Goal: Information Seeking & Learning: Learn about a topic

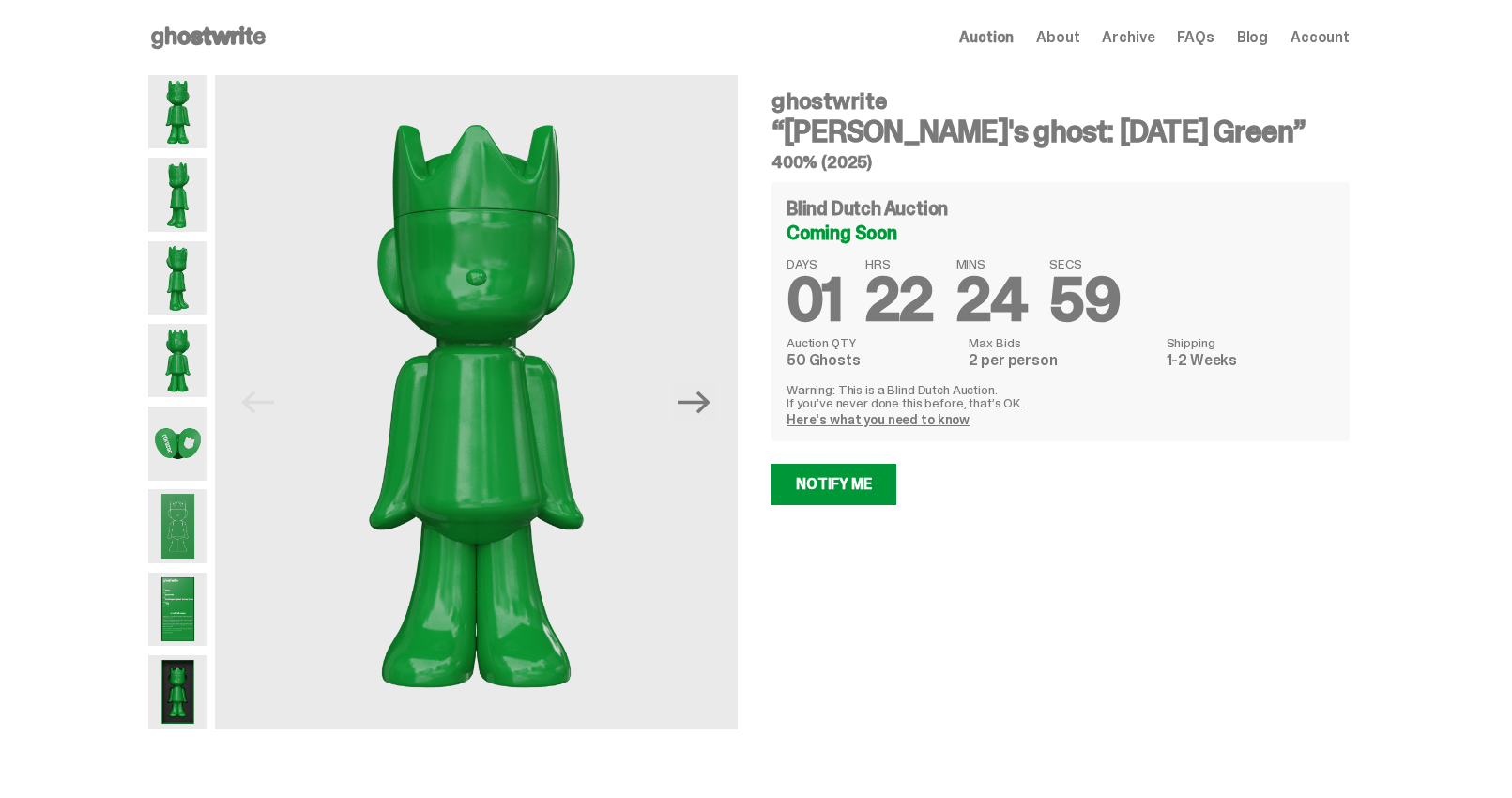
click at [193, 312] on img at bounding box center [178, 278] width 59 height 73
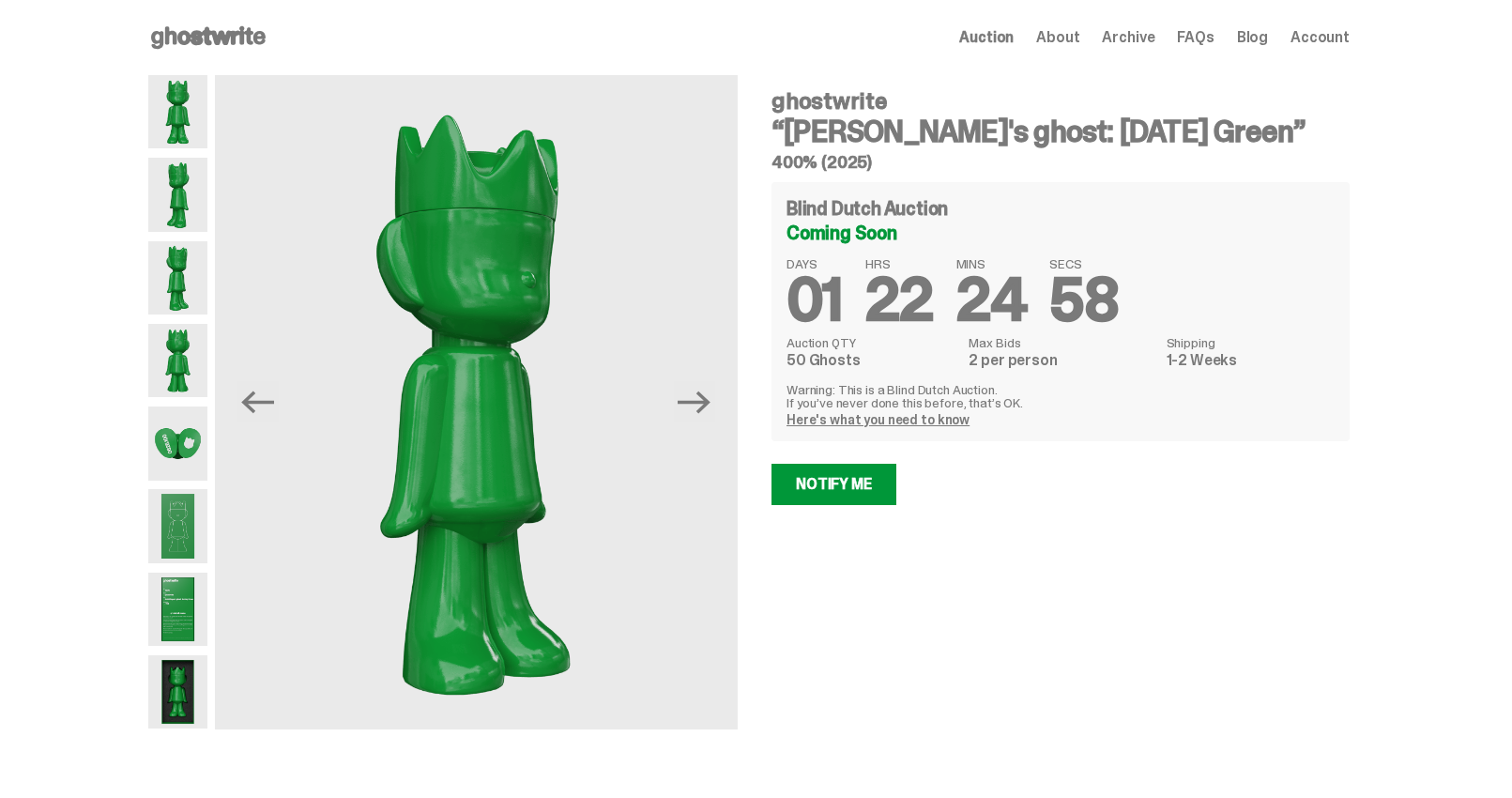
click at [186, 370] on img at bounding box center [178, 360] width 59 height 73
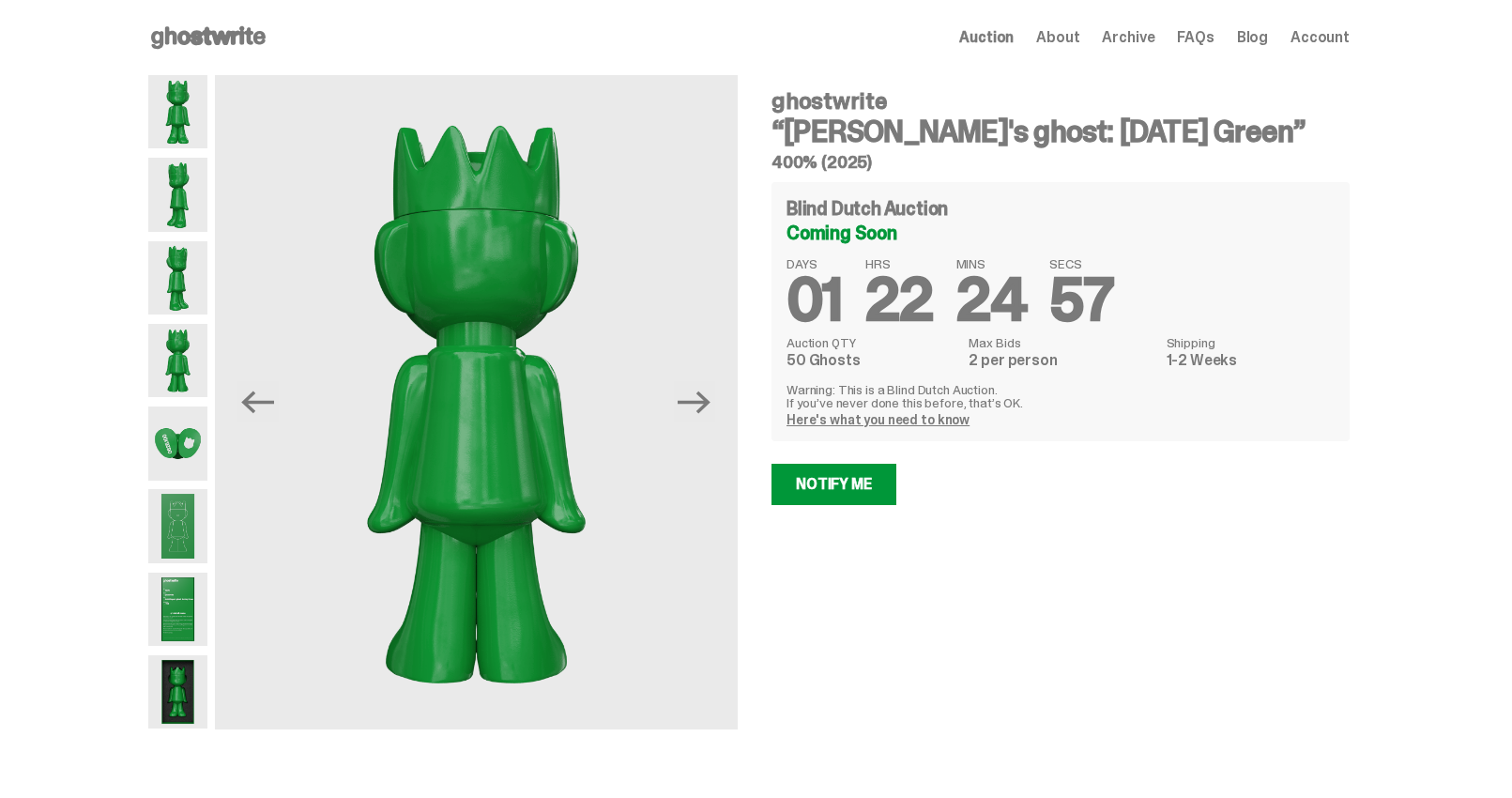
click at [191, 444] on img at bounding box center [178, 443] width 59 height 73
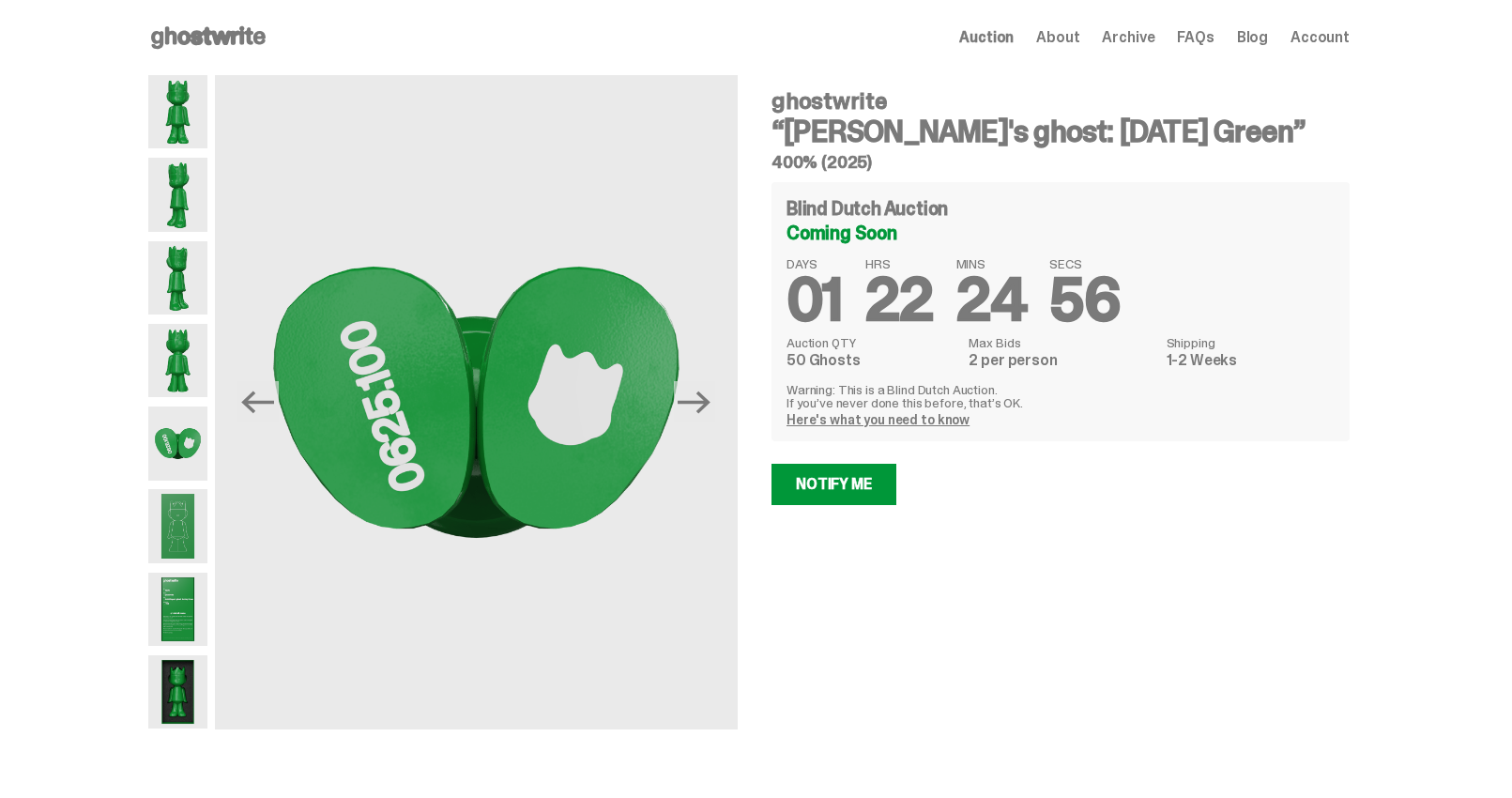
click at [177, 510] on img at bounding box center [178, 525] width 59 height 73
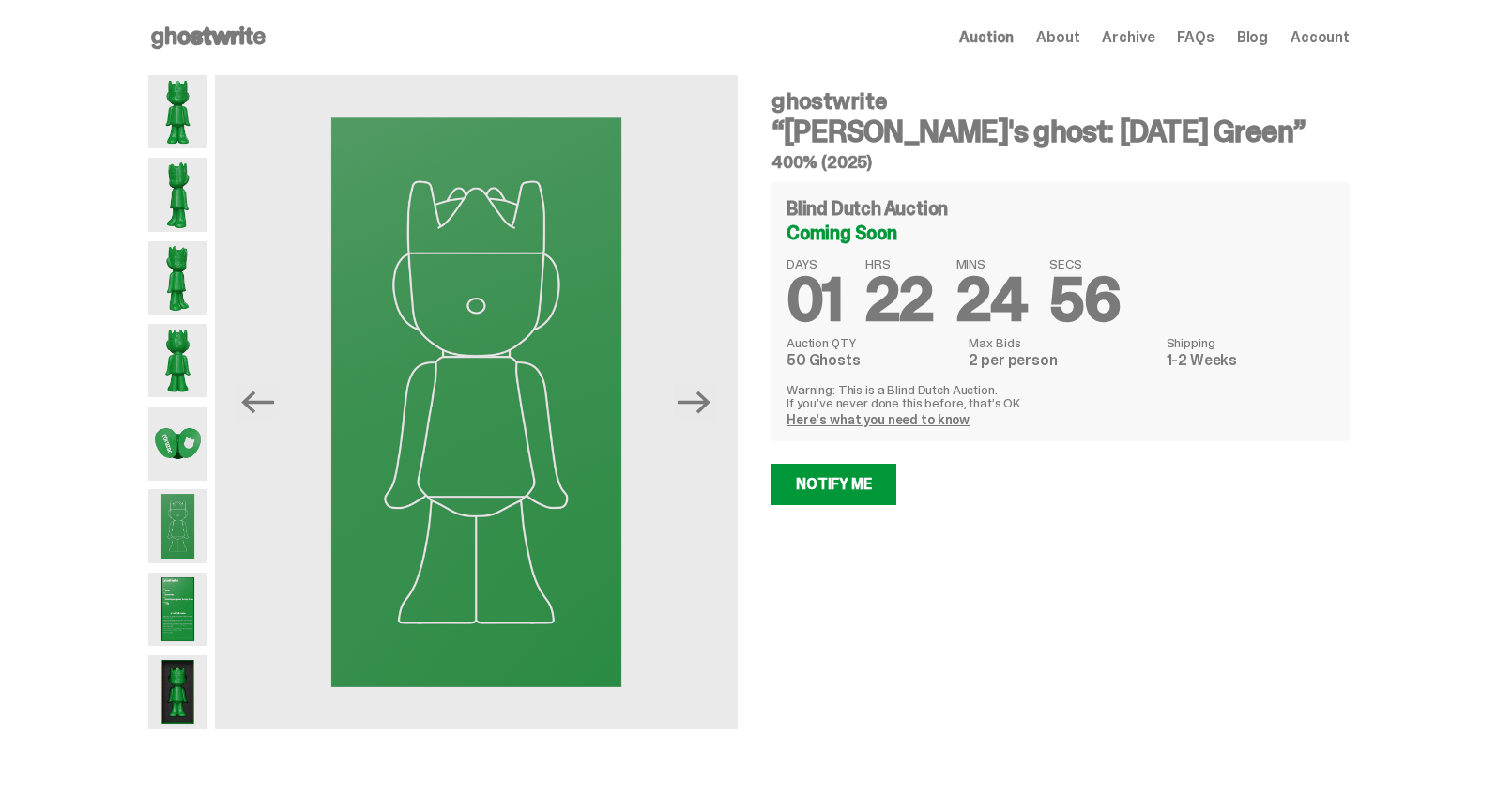
click at [170, 409] on img at bounding box center [178, 443] width 59 height 73
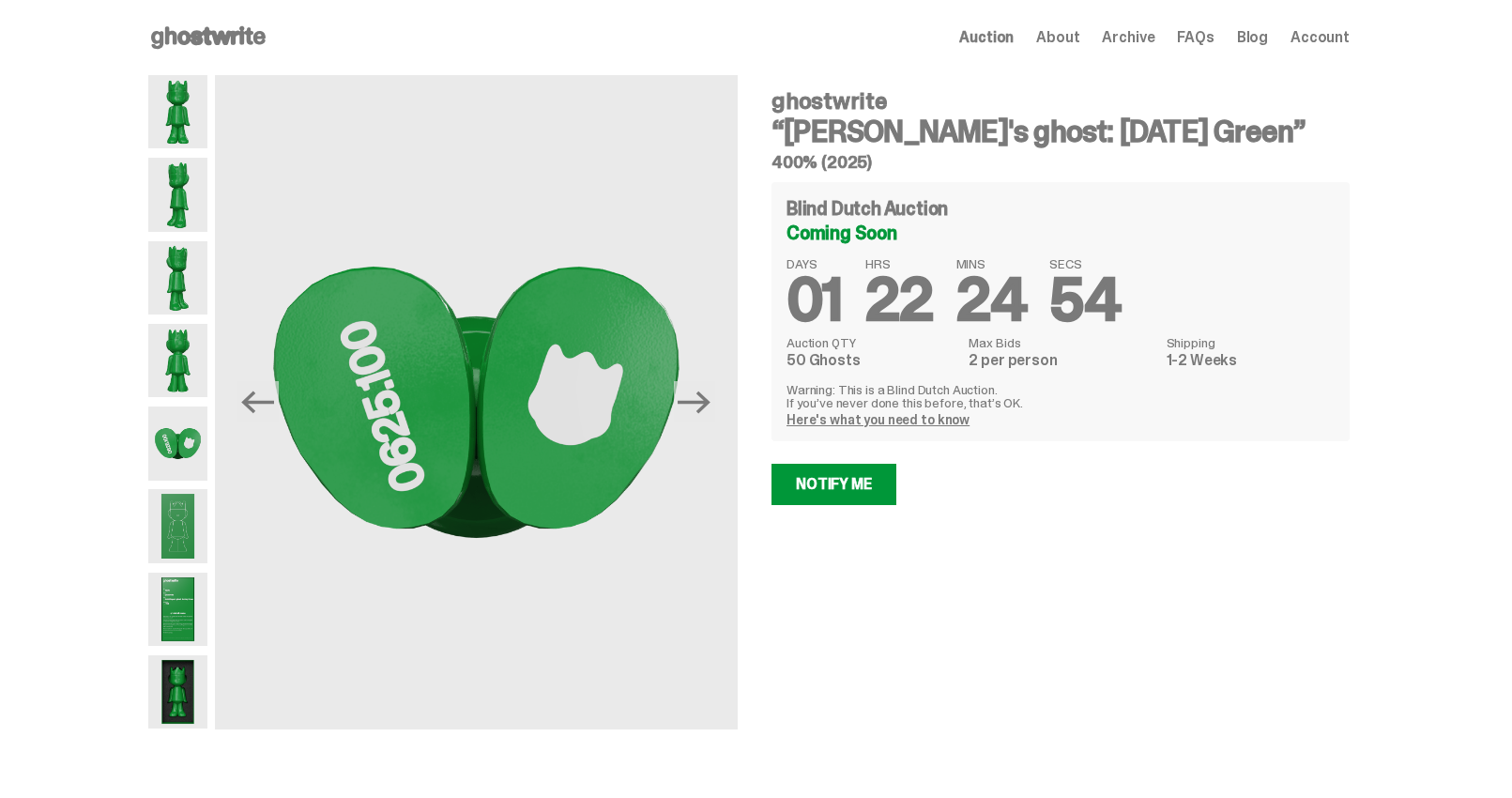
click at [189, 505] on img at bounding box center [178, 525] width 59 height 73
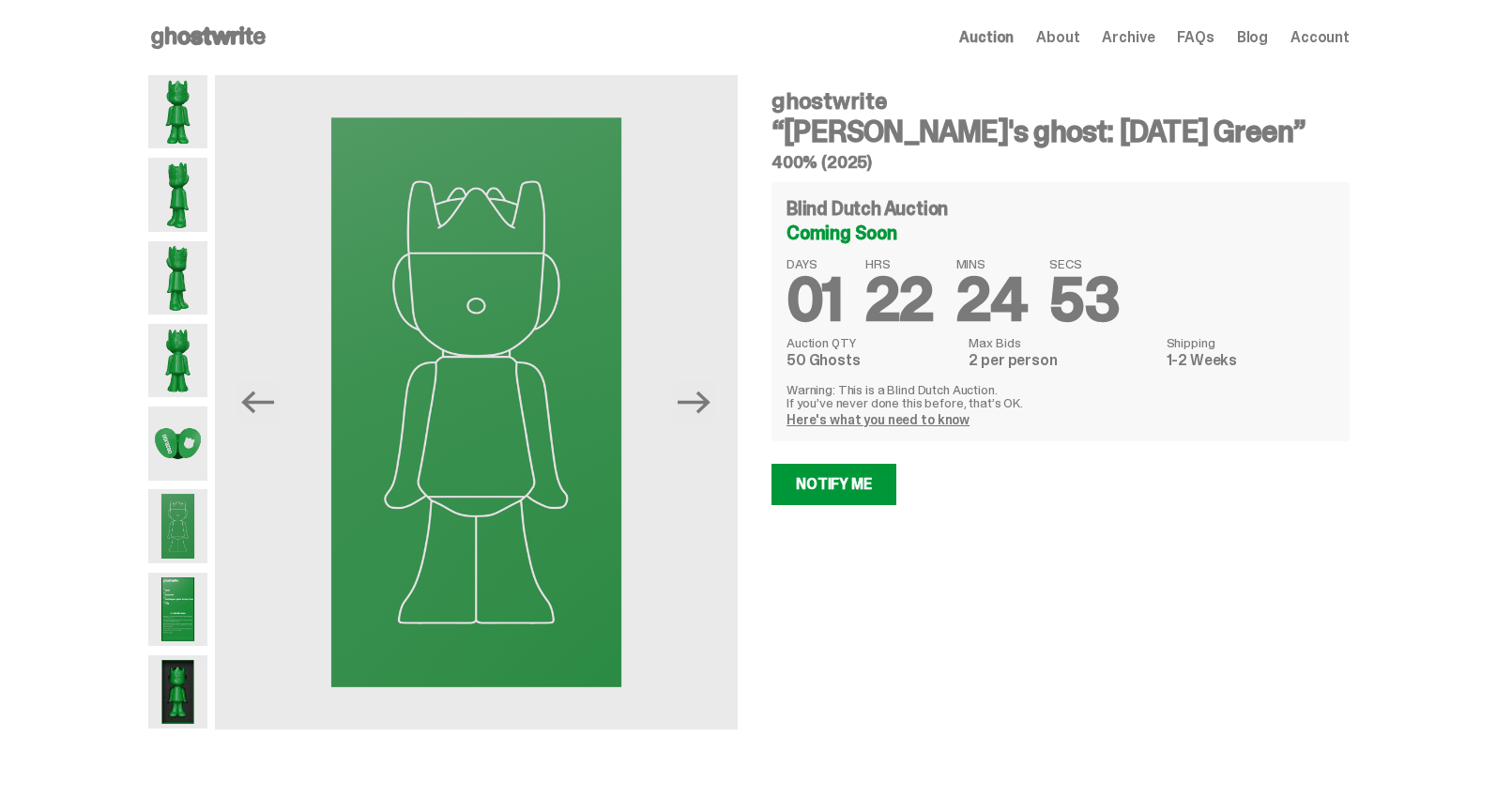
click at [170, 566] on div at bounding box center [178, 402] width 59 height 654
click at [189, 576] on img at bounding box center [178, 608] width 59 height 73
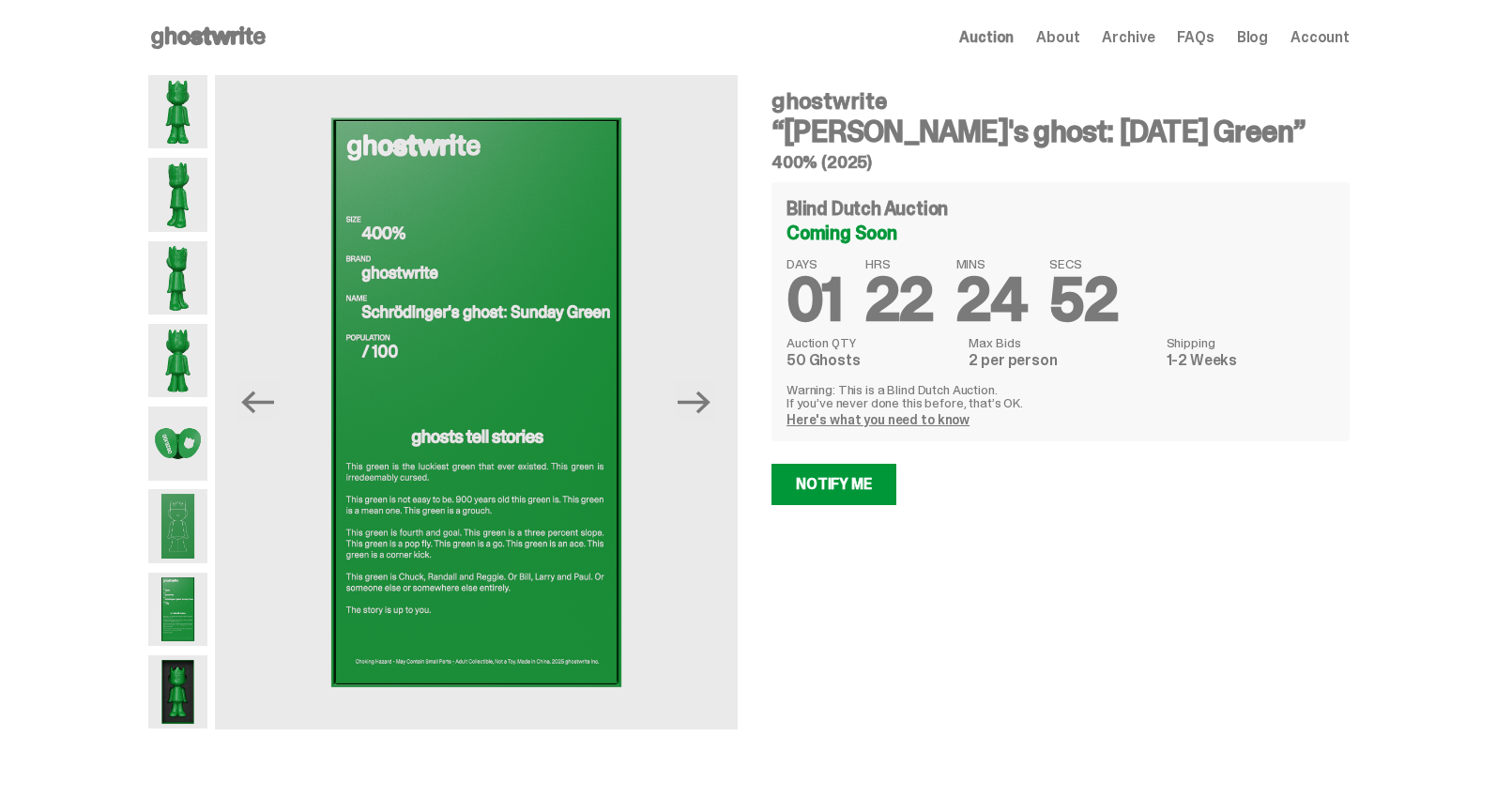
click at [167, 719] on img at bounding box center [178, 691] width 59 height 73
